Goal: Task Accomplishment & Management: Manage account settings

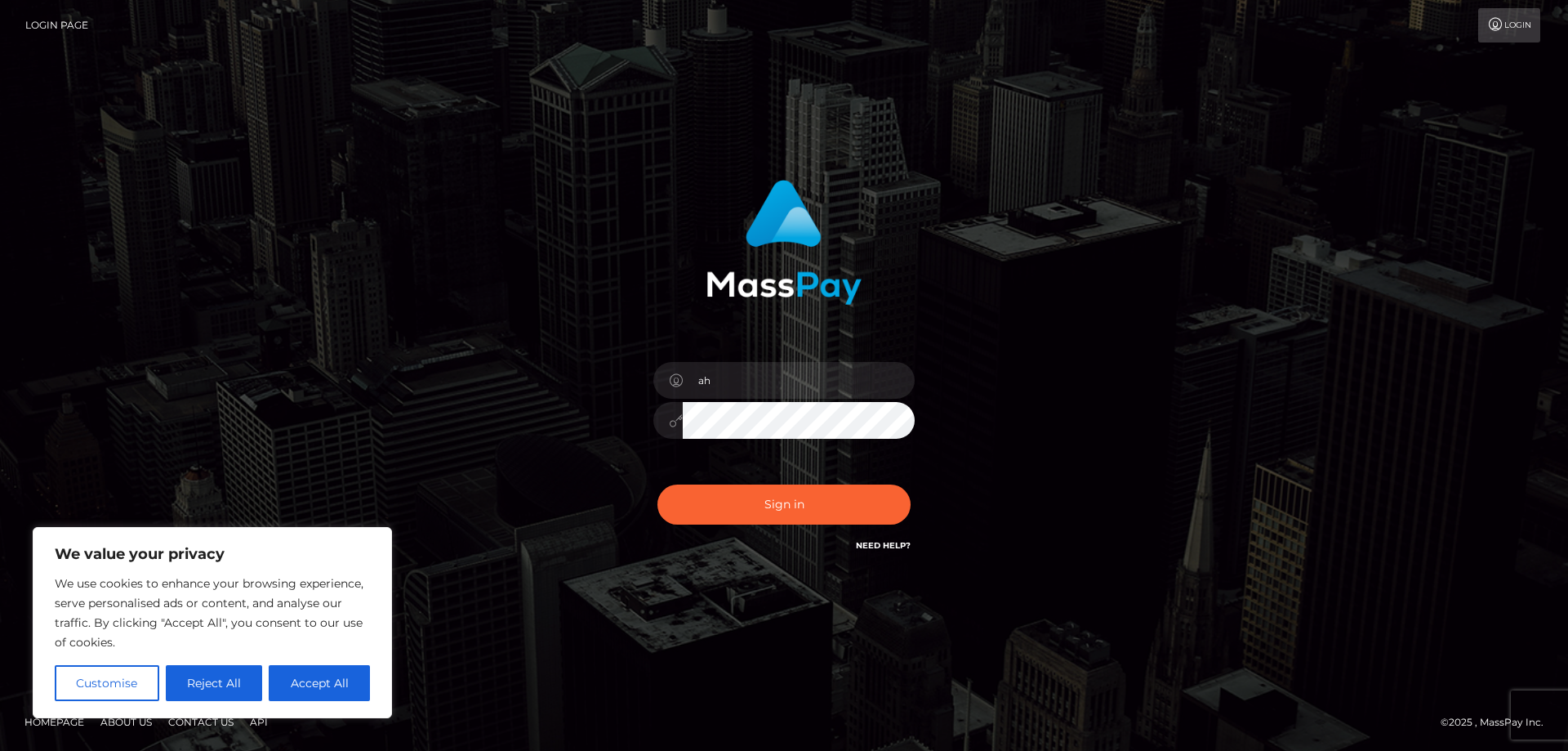
type input "a"
type input "[EMAIL_ADDRESS][DOMAIN_NAME]"
click at [657, 484] on button "Sign in" at bounding box center [784, 504] width 253 height 40
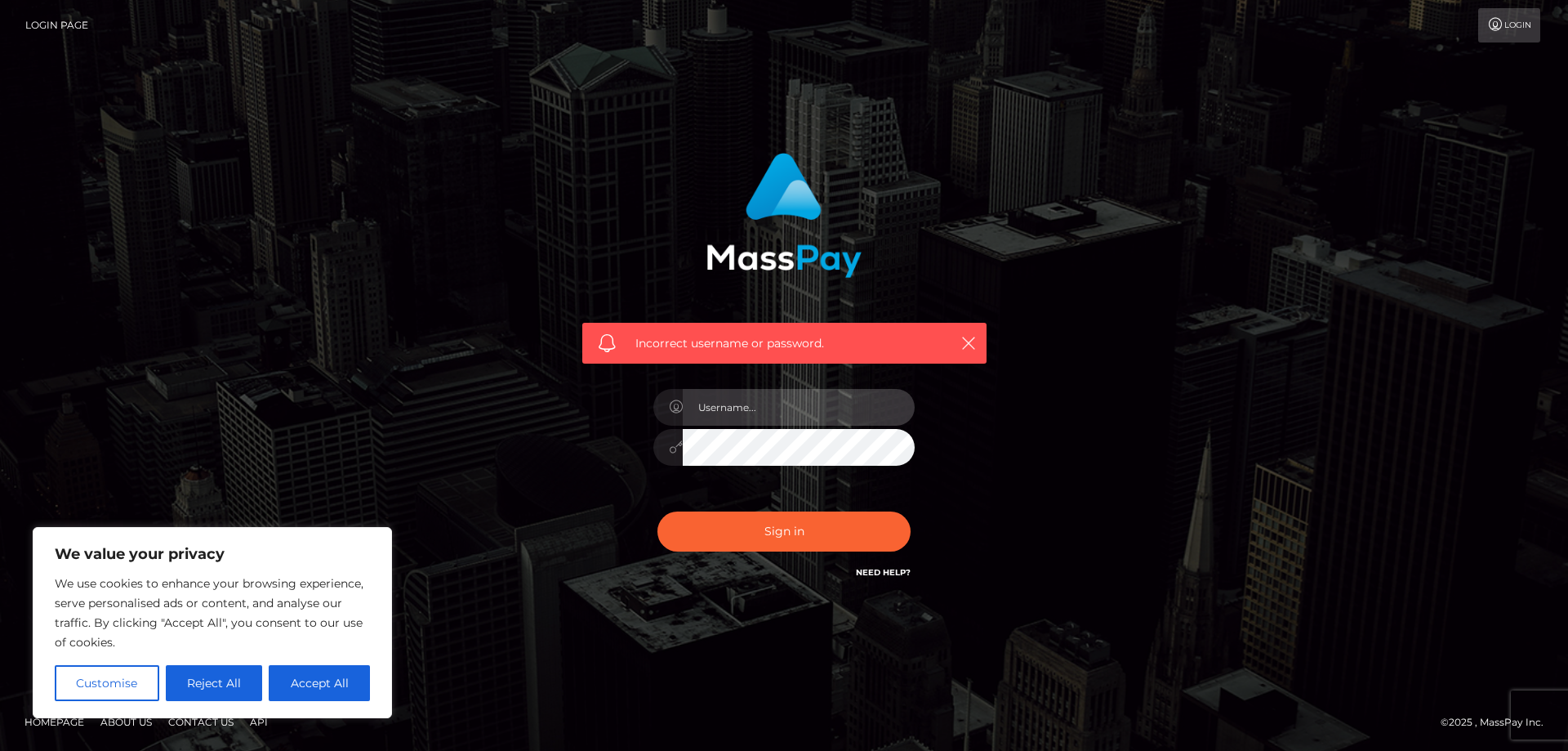
click at [754, 406] on input "text" at bounding box center [798, 407] width 232 height 36
click at [754, 410] on input "text" at bounding box center [798, 407] width 232 height 36
paste input "[EMAIL_ADDRESS][DOMAIN_NAME]"
type input "[EMAIL_ADDRESS][DOMAIN_NAME]"
click at [657, 512] on button "Sign in" at bounding box center [784, 531] width 253 height 40
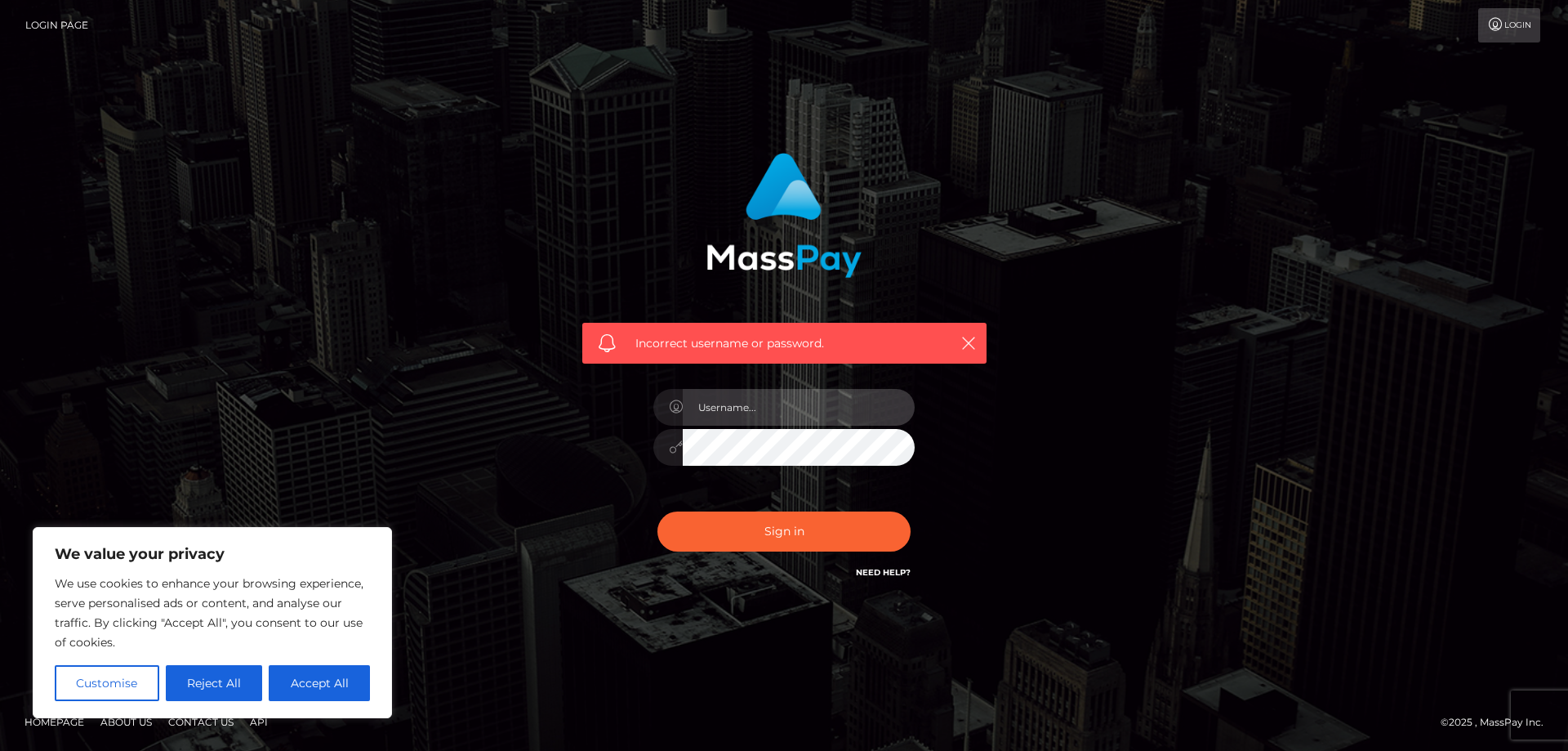
click at [748, 406] on input "text" at bounding box center [798, 407] width 232 height 36
paste input "[EMAIL_ADDRESS][DOMAIN_NAME]"
type input "[EMAIL_ADDRESS][DOMAIN_NAME]"
click at [657, 512] on button "Sign in" at bounding box center [784, 531] width 253 height 40
click at [763, 407] on input "text" at bounding box center [798, 407] width 232 height 36
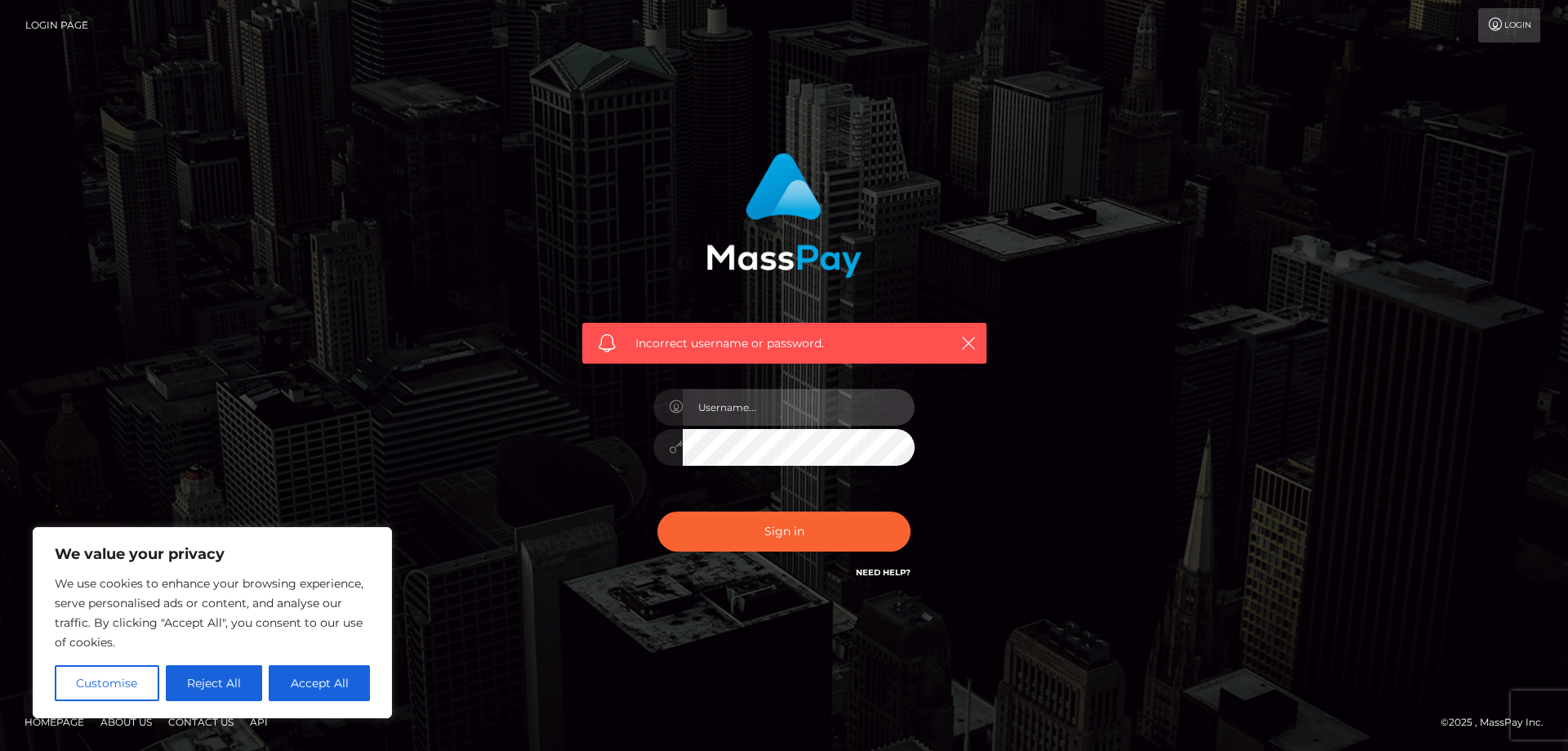
paste input "[EMAIL_ADDRESS][DOMAIN_NAME]"
type input "[EMAIL_ADDRESS][DOMAIN_NAME]"
click at [657, 512] on button "Sign in" at bounding box center [784, 531] width 253 height 40
click at [758, 405] on input "text" at bounding box center [798, 407] width 232 height 36
paste input "ahcrazykra@protonmail.com"
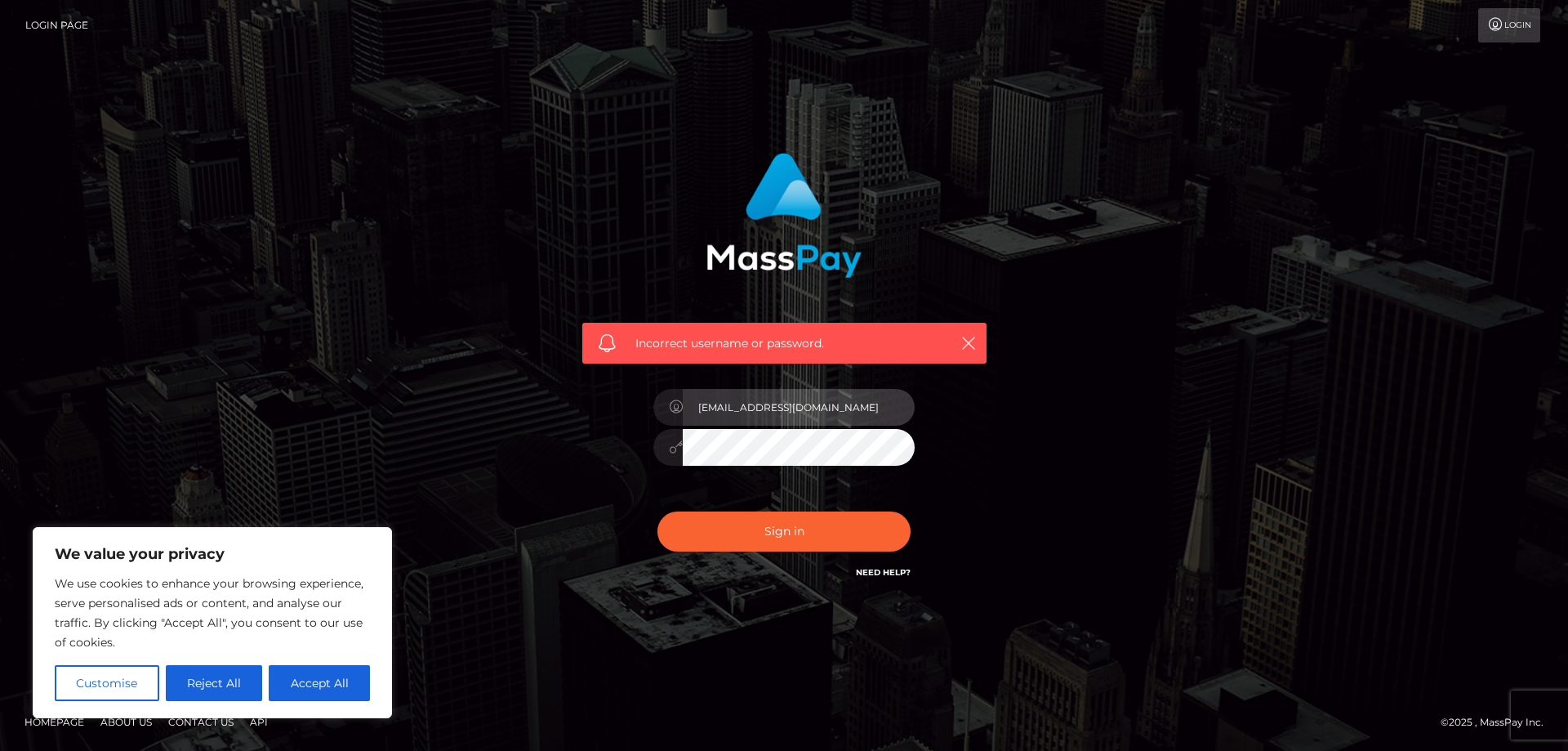
type input "ahcrazykra@protonmail.com"
click at [657, 512] on button "Sign in" at bounding box center [784, 531] width 253 height 40
click at [817, 418] on input "text" at bounding box center [798, 407] width 232 height 36
click at [1519, 28] on link "Login" at bounding box center [1509, 25] width 62 height 35
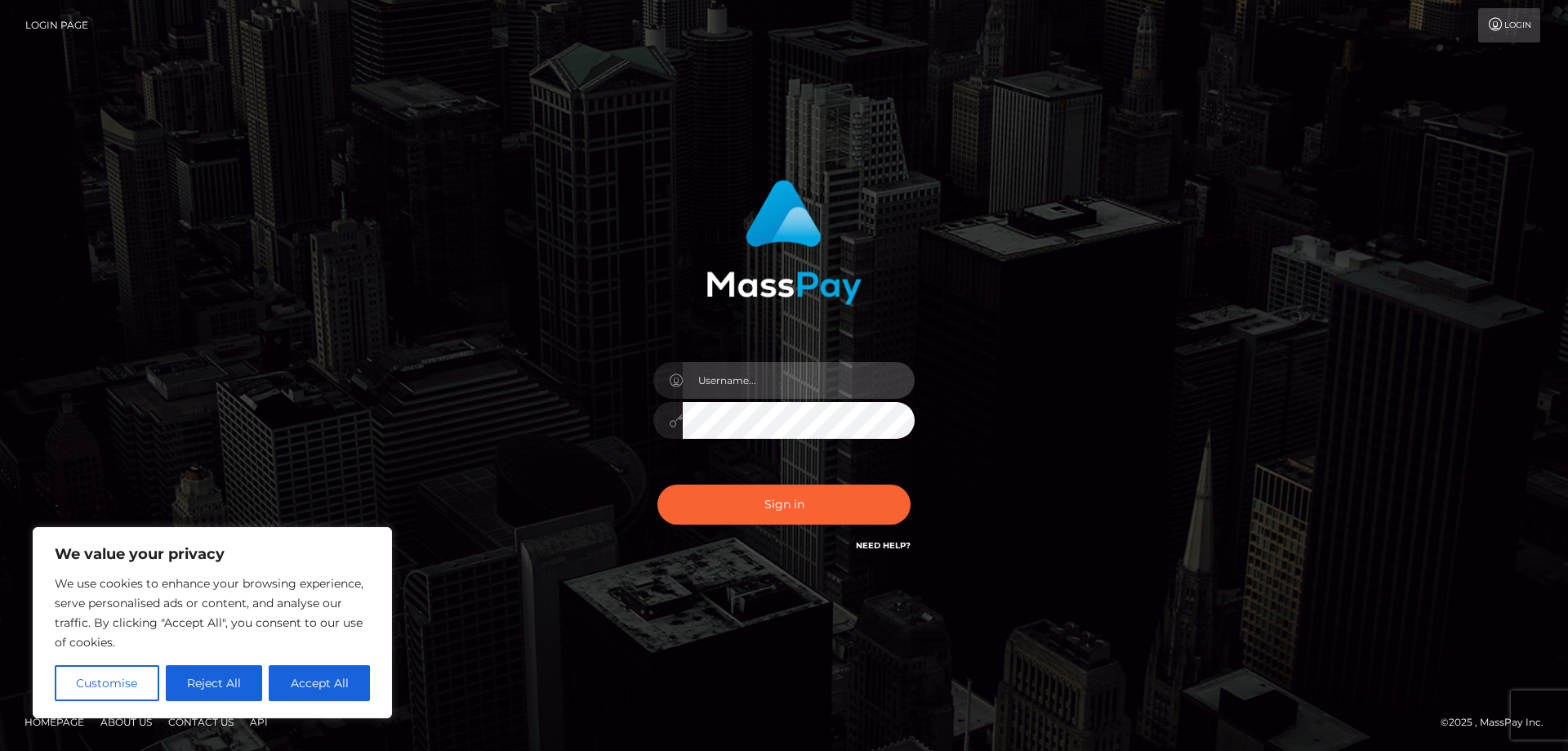
click at [803, 383] on input "text" at bounding box center [798, 380] width 232 height 36
paste input "ahcrazykra@protonmail.com"
type input "ahcrazykra@protonmail.com"
click at [657, 484] on button "Sign in" at bounding box center [784, 504] width 253 height 40
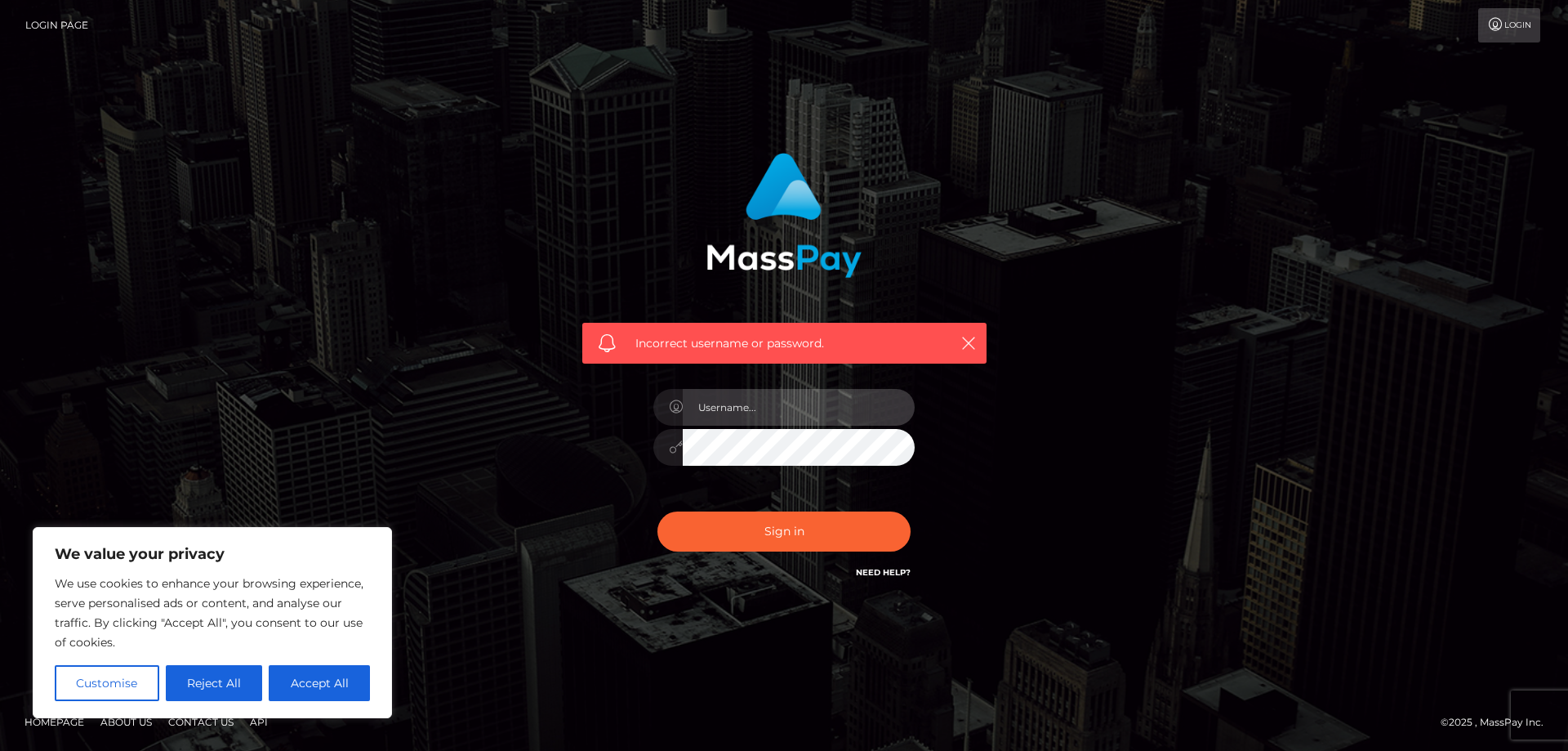
click at [765, 417] on input "text" at bounding box center [798, 407] width 232 height 36
click at [220, 674] on button "Reject All" at bounding box center [214, 683] width 97 height 36
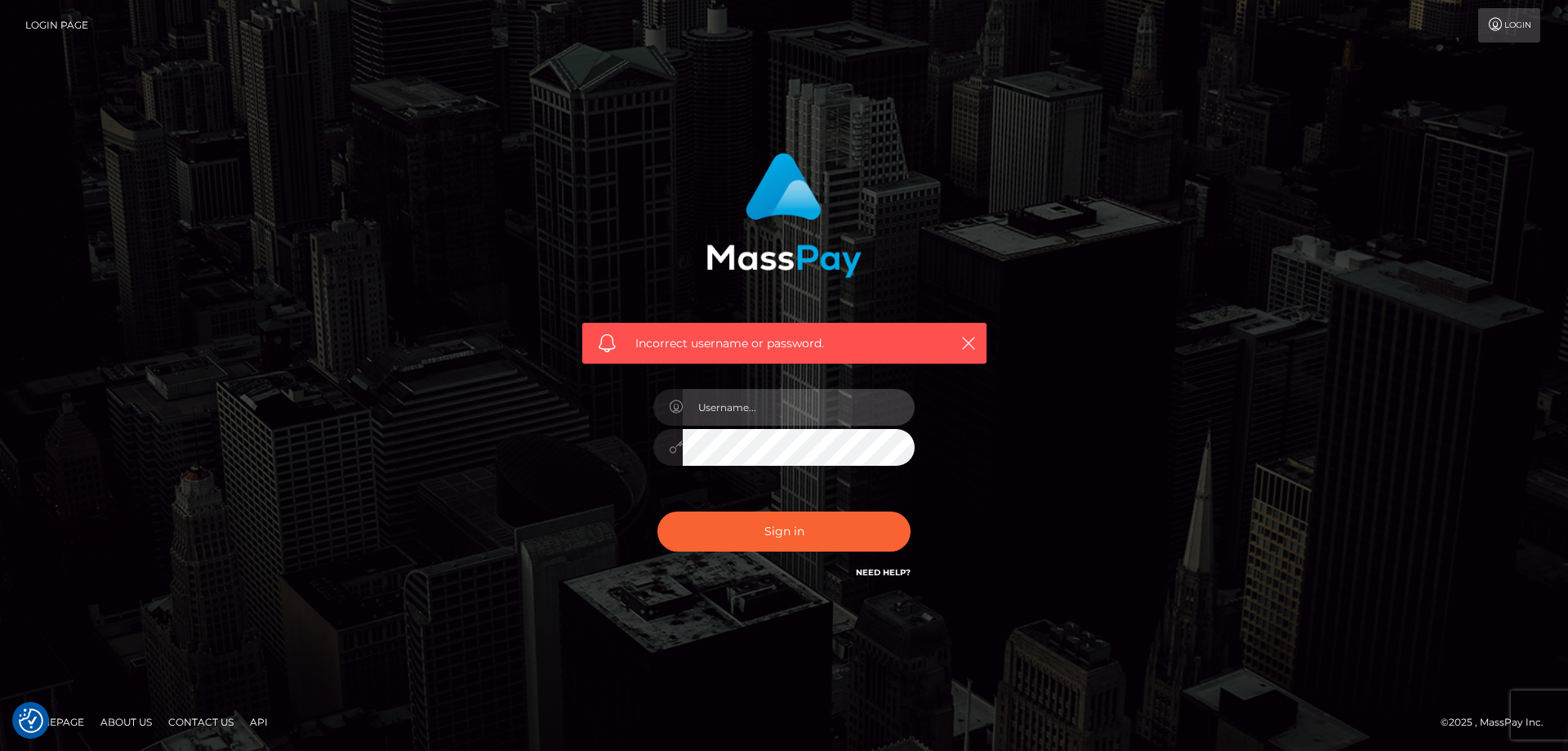
click at [765, 419] on input "text" at bounding box center [798, 407] width 232 height 36
click at [700, 342] on span "Incorrect username or password." at bounding box center [784, 343] width 298 height 17
click at [875, 573] on link "Need Help?" at bounding box center [883, 571] width 55 height 10
click at [68, 22] on link "Login Page" at bounding box center [56, 25] width 63 height 35
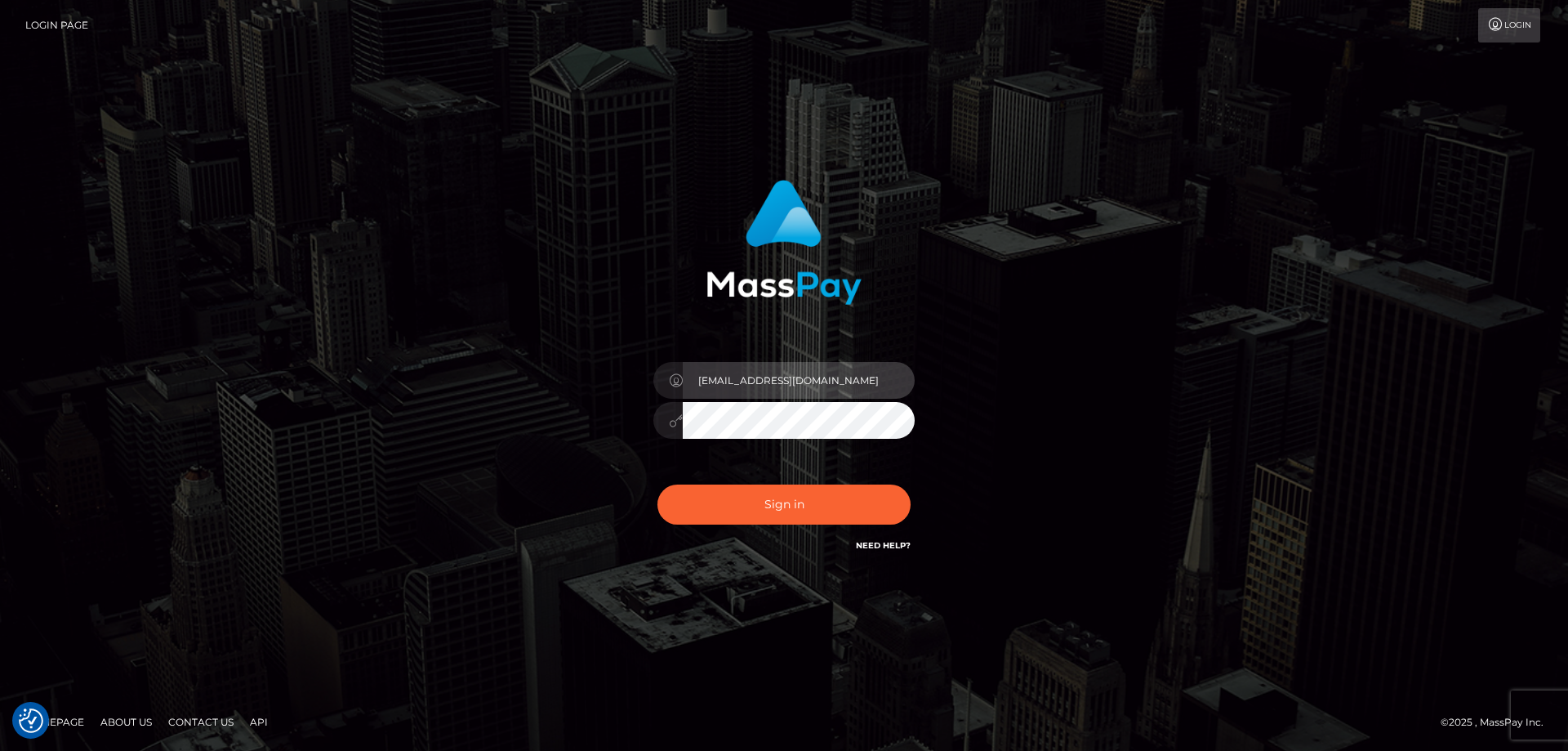
click at [767, 377] on input "[EMAIL_ADDRESS][DOMAIN_NAME]" at bounding box center [798, 380] width 232 height 36
click at [657, 484] on button "Sign in" at bounding box center [784, 504] width 253 height 40
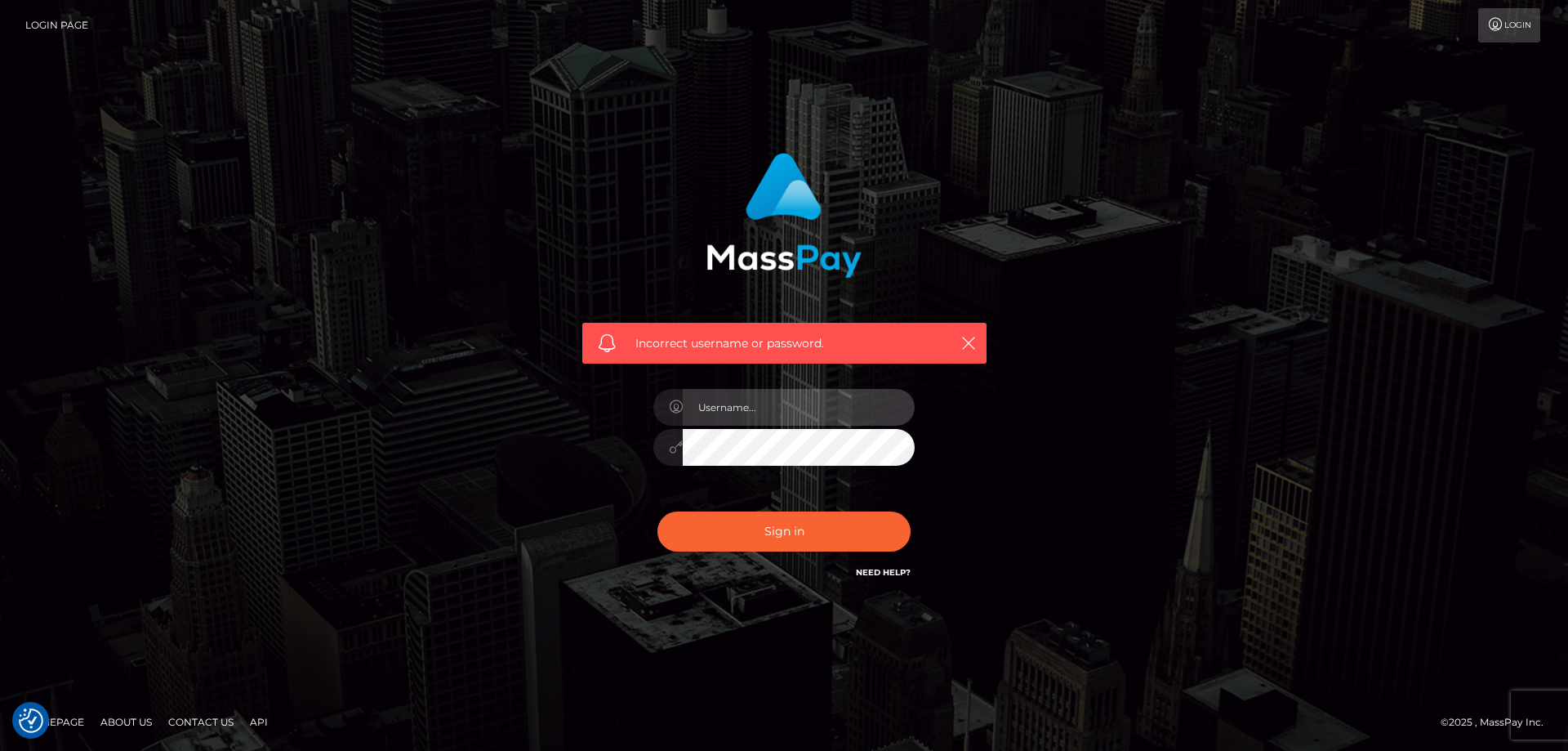
drag, startPoint x: 0, startPoint y: 0, endPoint x: 766, endPoint y: 401, distance: 864.6
click at [766, 401] on input "text" at bounding box center [798, 407] width 232 height 36
paste input "[EMAIL_ADDRESS][DOMAIN_NAME]"
type input "[EMAIL_ADDRESS][DOMAIN_NAME]"
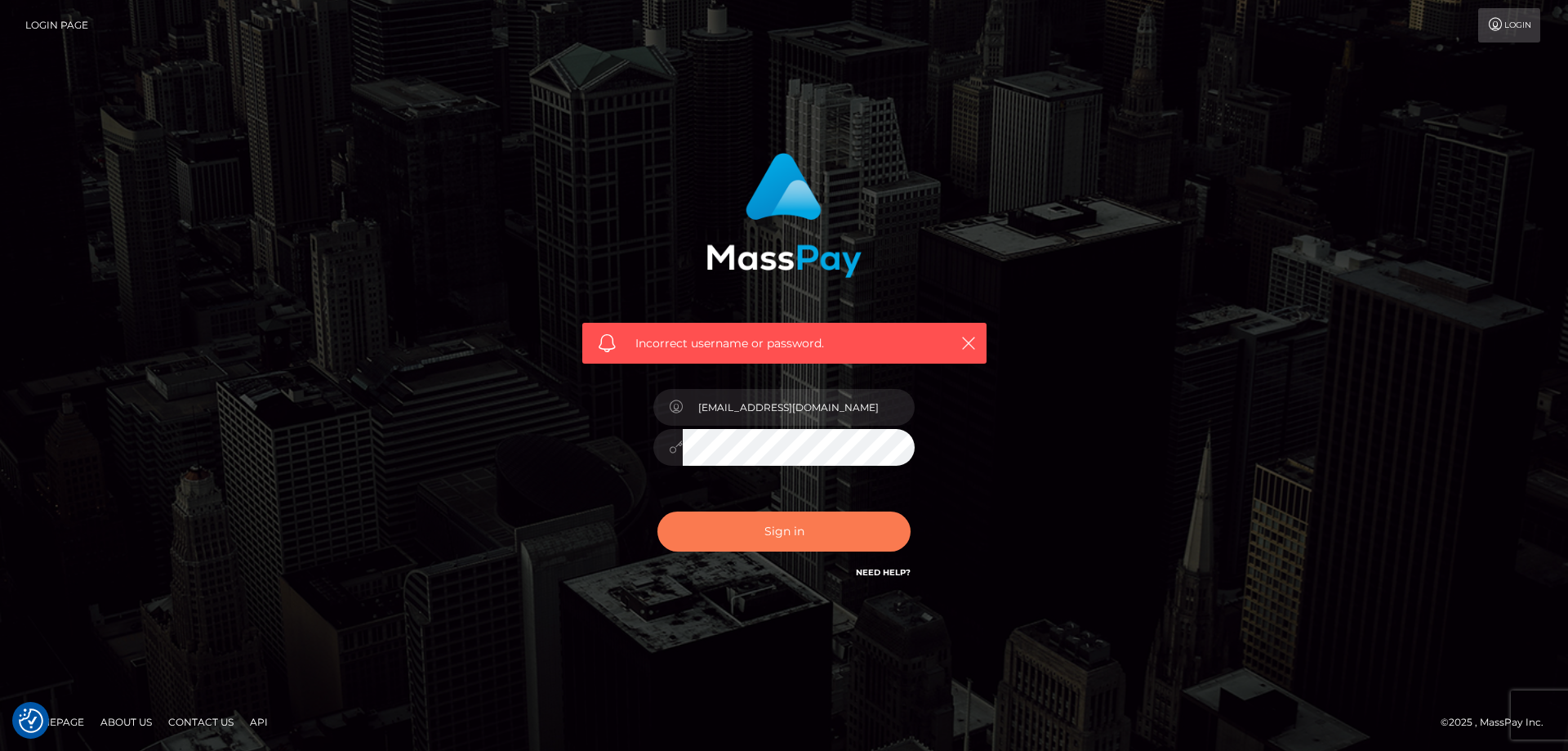
click at [763, 513] on button "Sign in" at bounding box center [784, 531] width 253 height 40
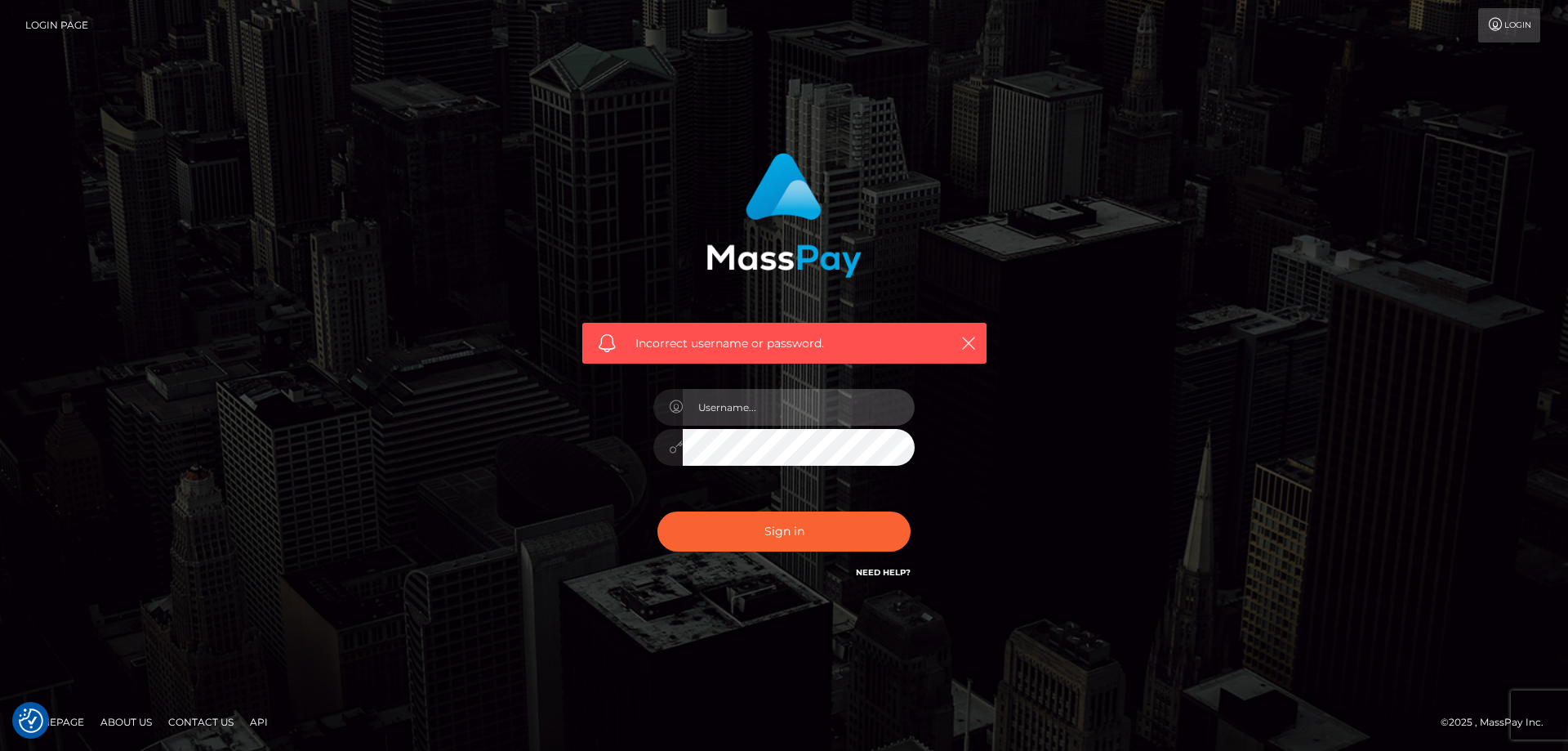
click at [788, 392] on input "text" at bounding box center [798, 407] width 232 height 36
paste input "[EMAIL_ADDRESS][DOMAIN_NAME]"
type input "[EMAIL_ADDRESS][DOMAIN_NAME]"
click at [657, 512] on button "Sign in" at bounding box center [784, 531] width 253 height 40
drag, startPoint x: 898, startPoint y: 385, endPoint x: 890, endPoint y: 391, distance: 10.0
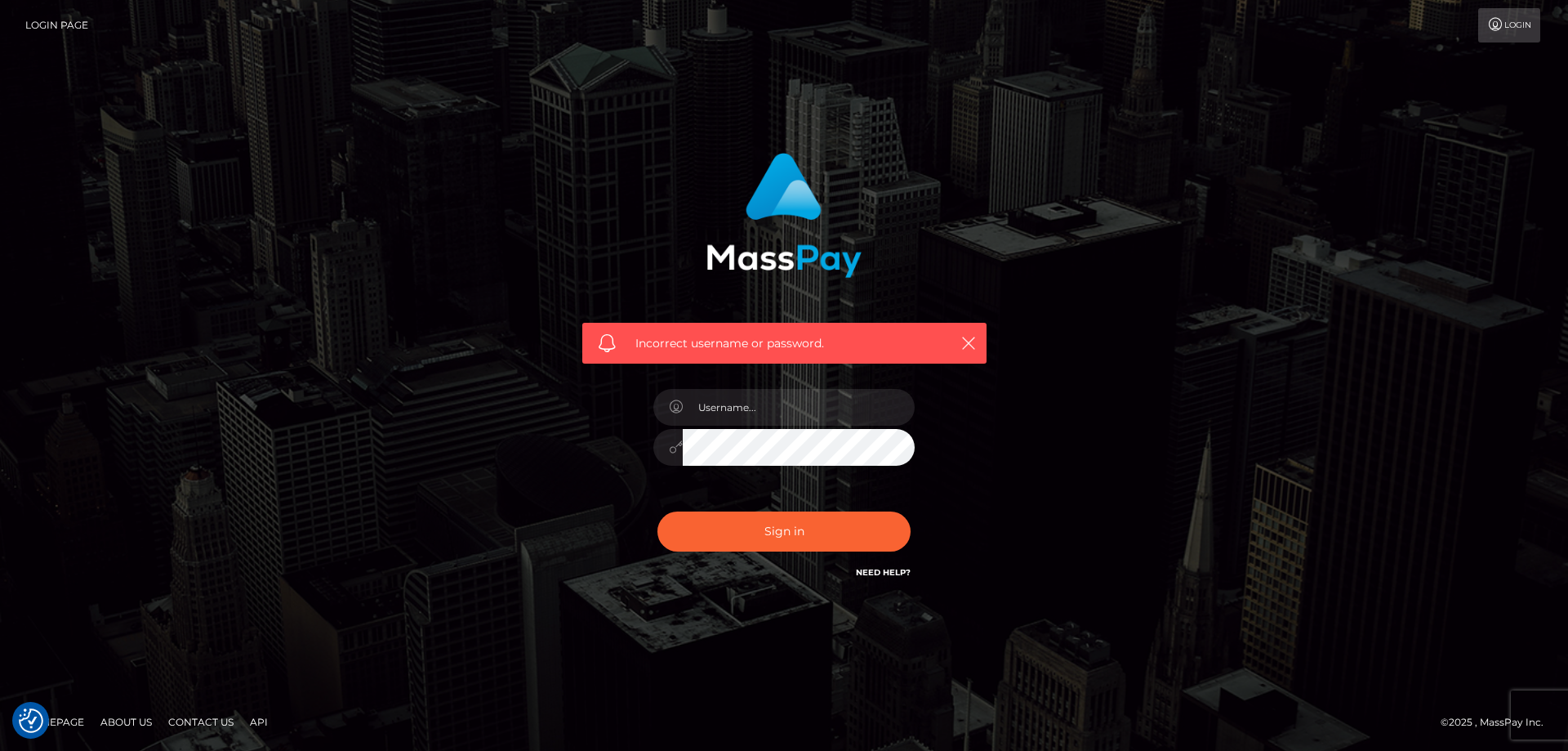
click at [896, 386] on div at bounding box center [784, 440] width 286 height 125
click at [828, 407] on input "text" at bounding box center [798, 407] width 232 height 36
paste input "[EMAIL_ADDRESS][DOMAIN_NAME]"
type input "[EMAIL_ADDRESS][DOMAIN_NAME]"
click at [657, 512] on button "Sign in" at bounding box center [784, 531] width 253 height 40
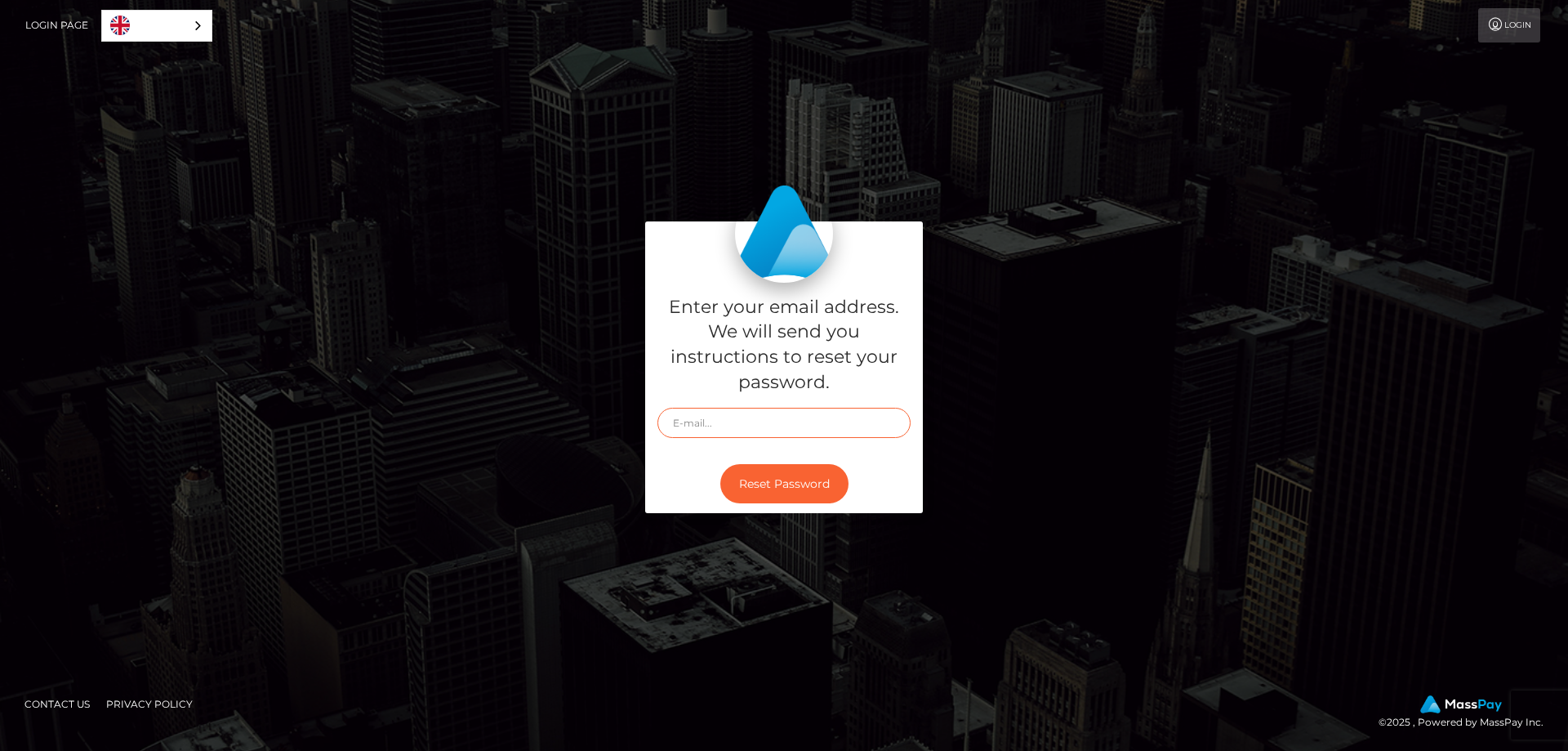
click at [770, 435] on input "text" at bounding box center [784, 423] width 253 height 30
click at [745, 416] on input "text" at bounding box center [784, 423] width 253 height 30
paste input "[EMAIL_ADDRESS][DOMAIN_NAME]"
type input "[EMAIL_ADDRESS][DOMAIN_NAME]"
click at [764, 477] on button "Reset Password" at bounding box center [784, 484] width 128 height 40
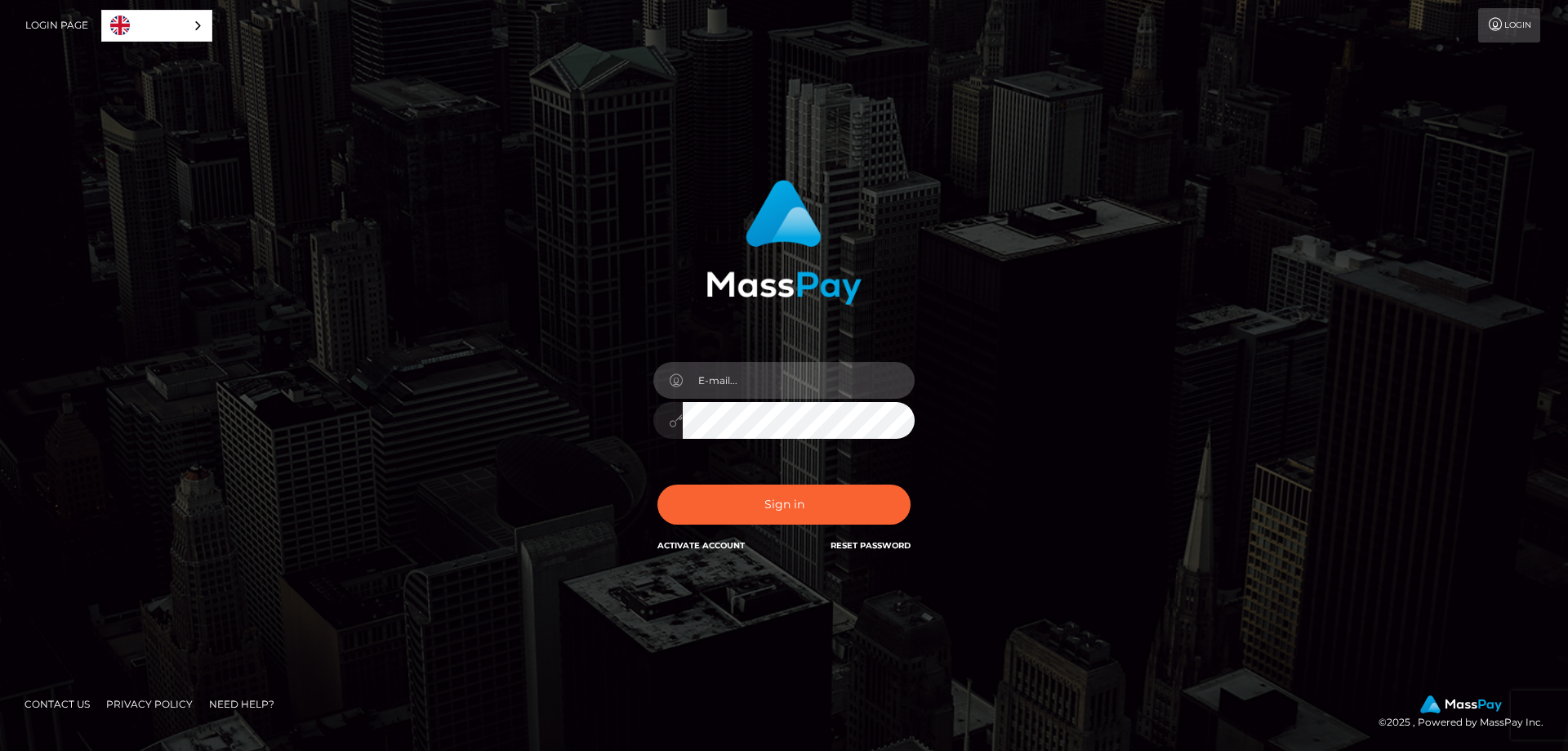
click at [783, 371] on input "email" at bounding box center [798, 380] width 232 height 36
paste input "[EMAIL_ADDRESS][DOMAIN_NAME]"
type input "[EMAIL_ADDRESS][DOMAIN_NAME]"
click at [657, 484] on button "Sign in" at bounding box center [784, 504] width 253 height 40
